Goal: Information Seeking & Learning: Learn about a topic

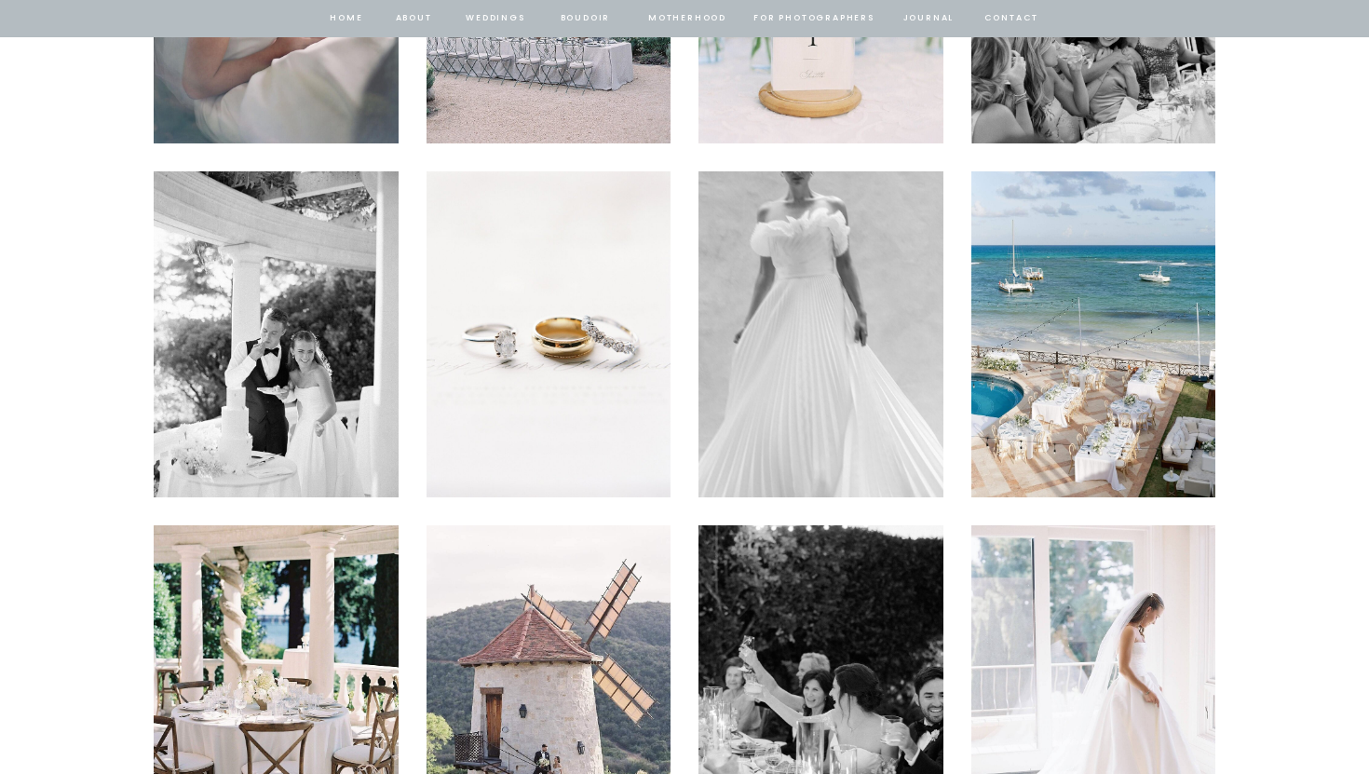
scroll to position [4256, 0]
click at [593, 349] on img at bounding box center [548, 333] width 245 height 326
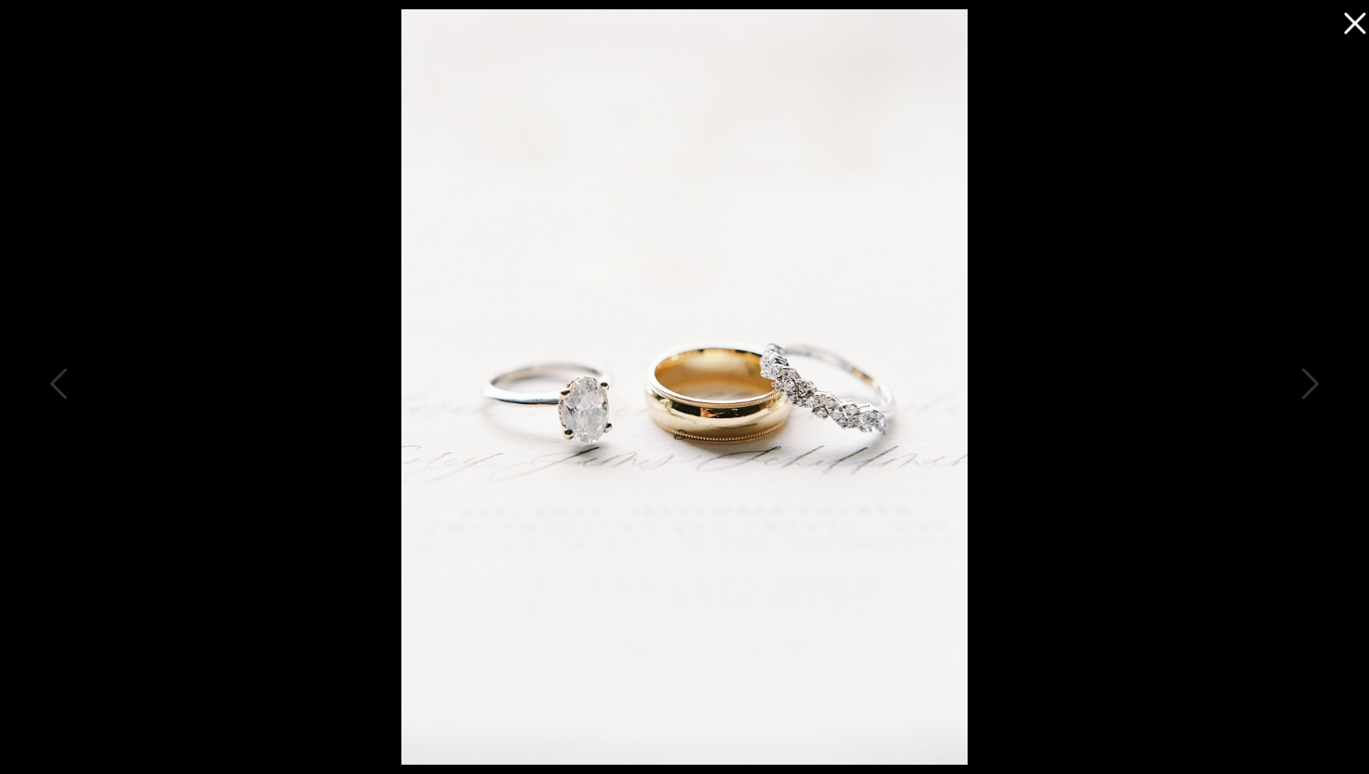
click at [1368, 32] on icon at bounding box center [1350, 18] width 37 height 37
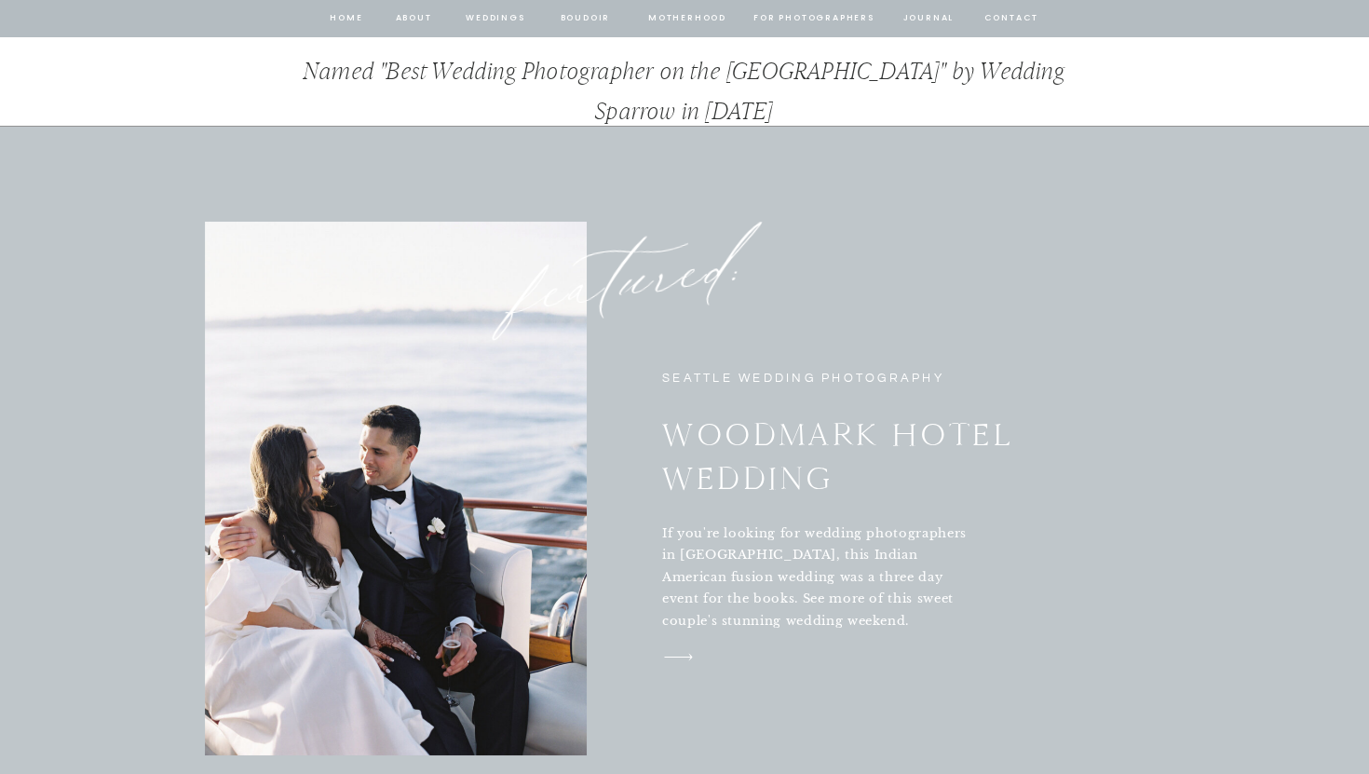
scroll to position [6415, 0]
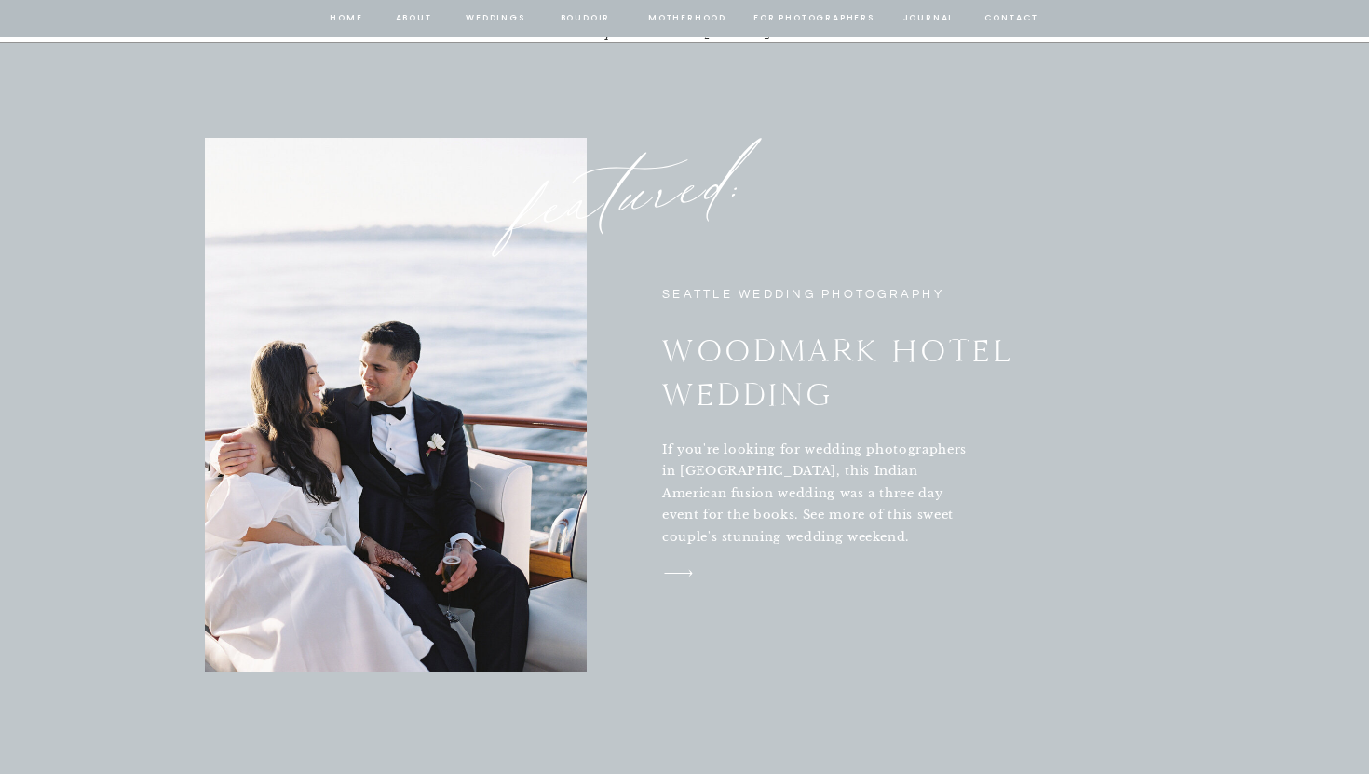
click at [503, 19] on nav "Weddings" at bounding box center [495, 18] width 63 height 17
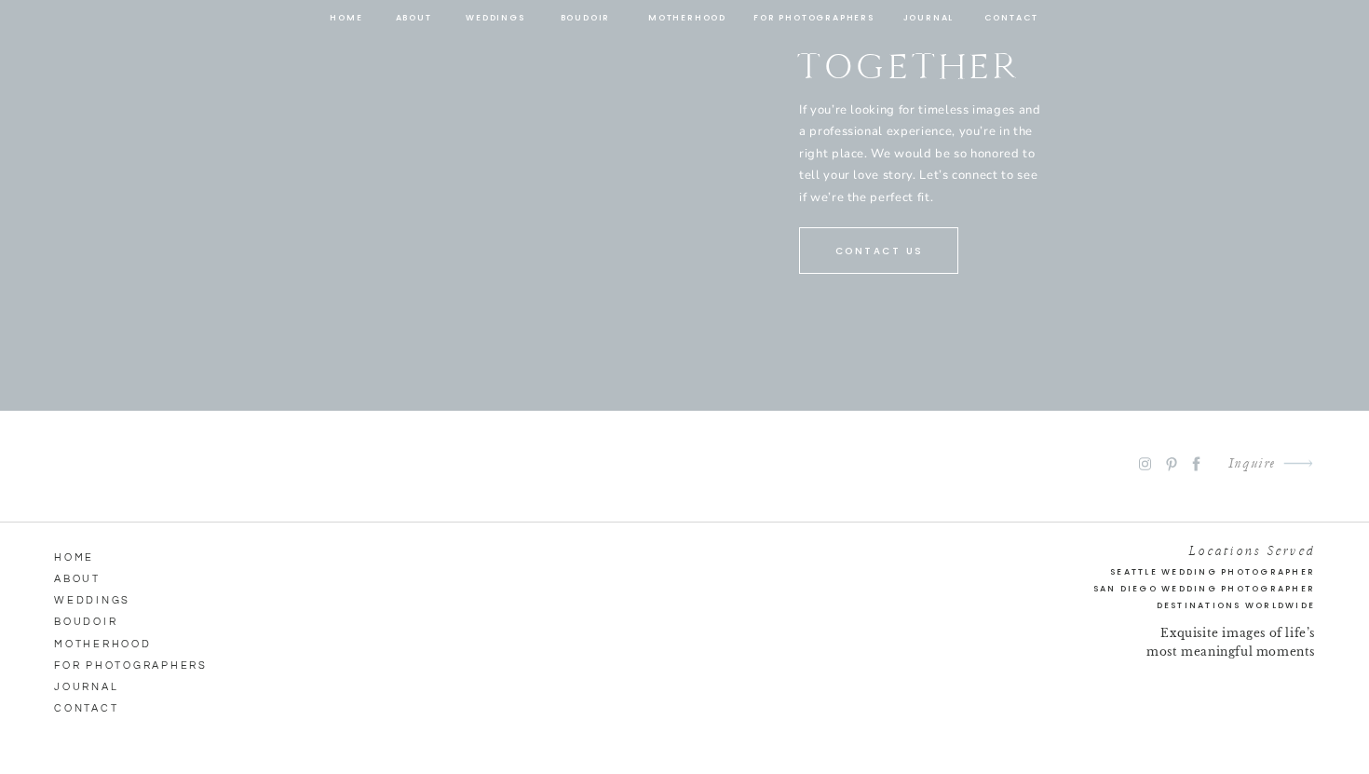
scroll to position [9947, 0]
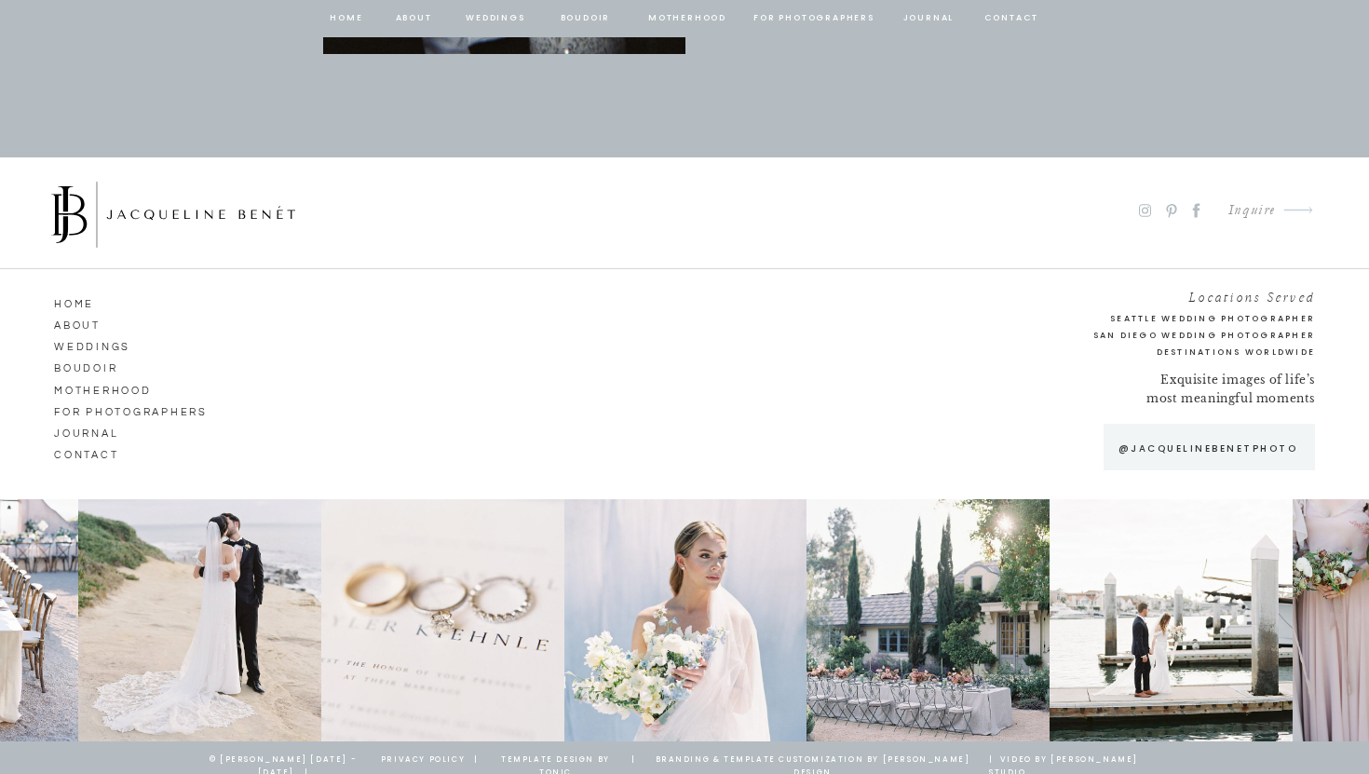
click at [106, 414] on nav "for photographers" at bounding box center [137, 409] width 166 height 17
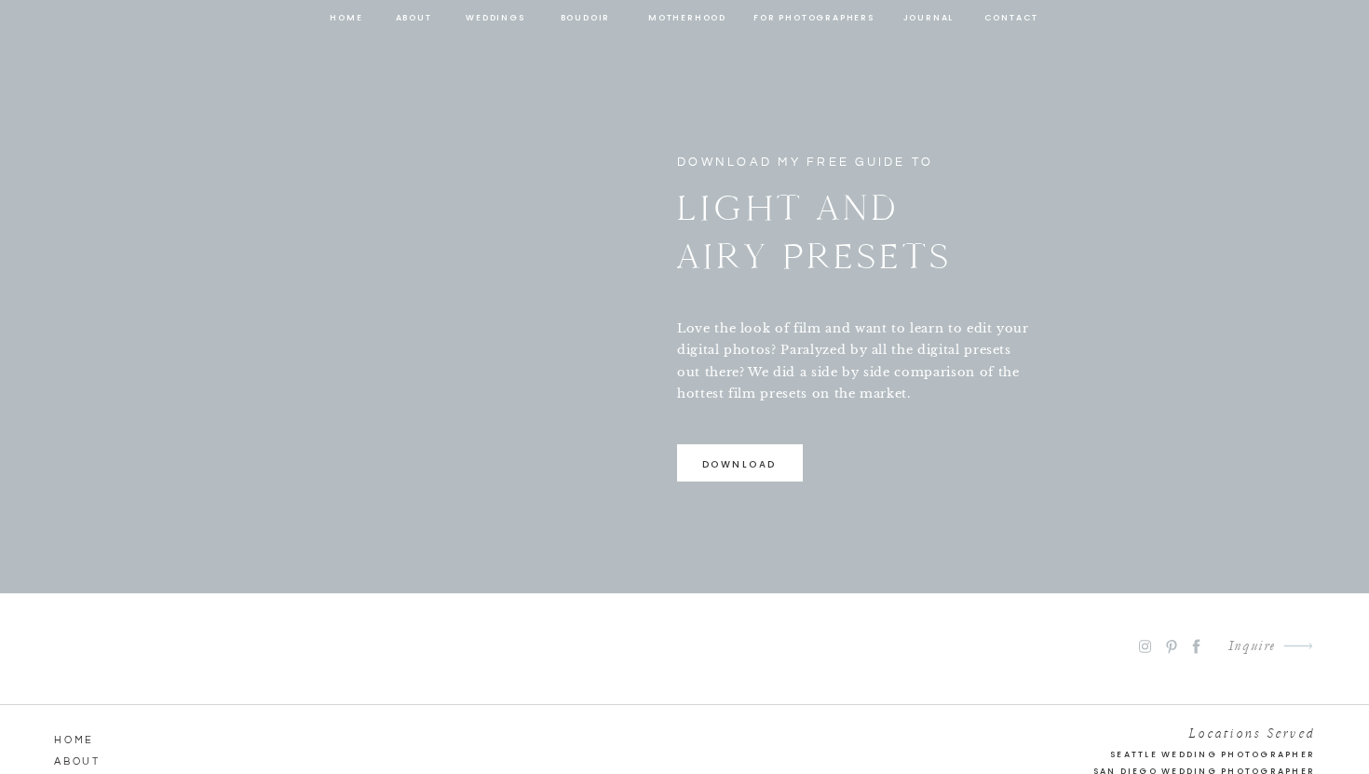
scroll to position [4141, 0]
